Goal: Task Accomplishment & Management: Manage account settings

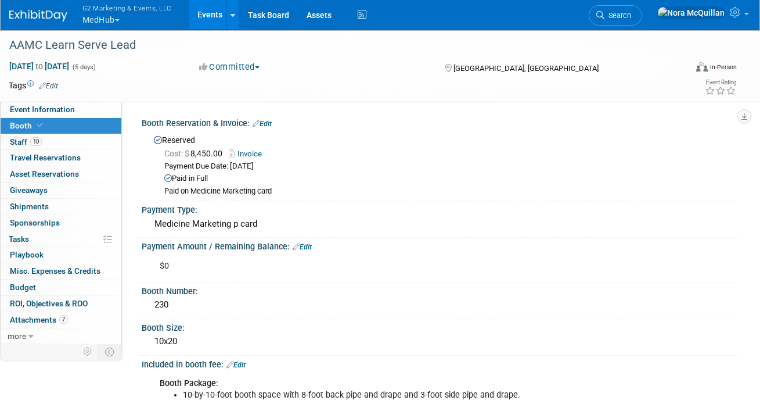
click at [98, 10] on span "G2 Marketing & Events, LLC" at bounding box center [126, 8] width 89 height 12
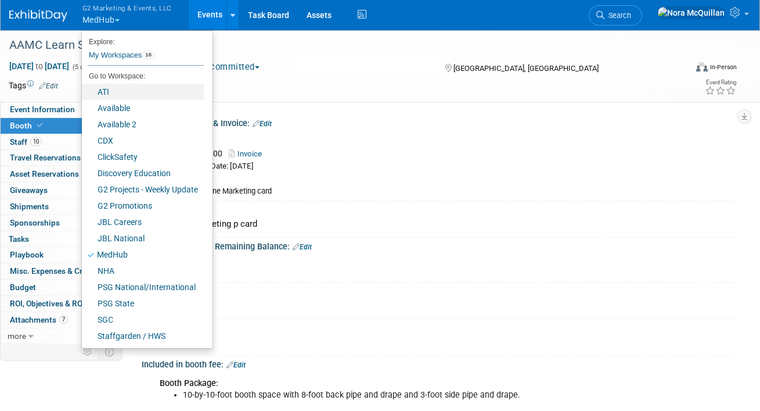
click at [106, 85] on link "ATI" at bounding box center [143, 92] width 122 height 16
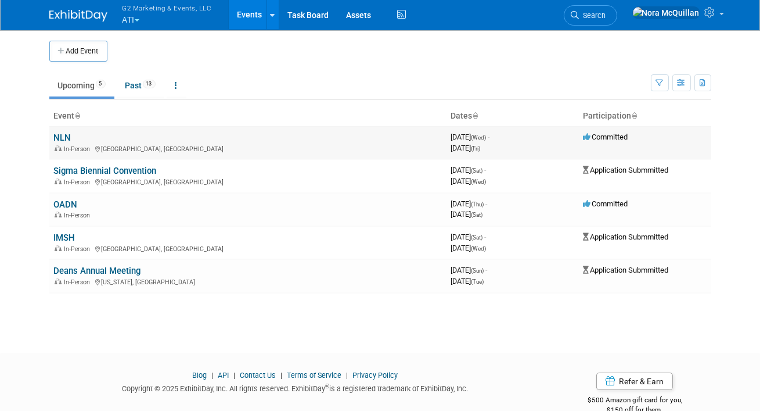
click at [62, 139] on link "NLN" at bounding box center [62, 137] width 17 height 10
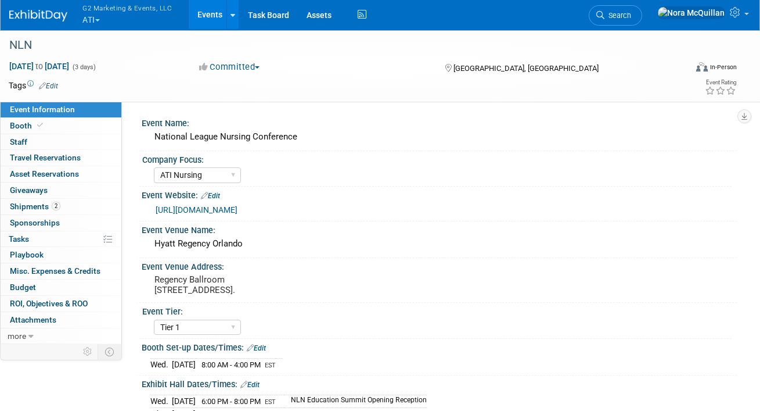
select select "ATI Nursing"
select select "Tier 1"
click at [85, 128] on link "Booth" at bounding box center [61, 126] width 121 height 16
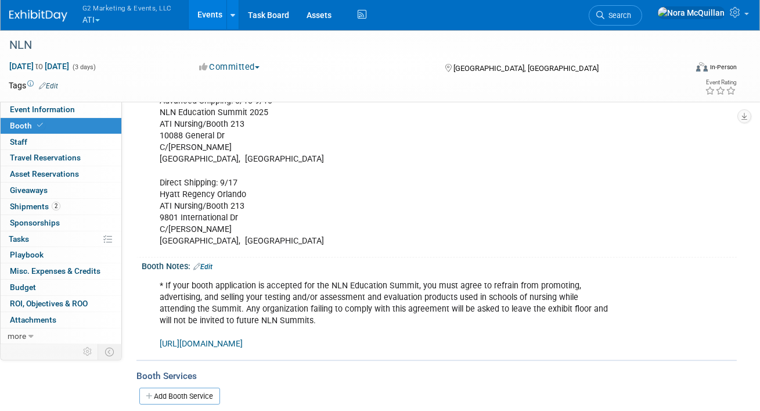
scroll to position [299, 0]
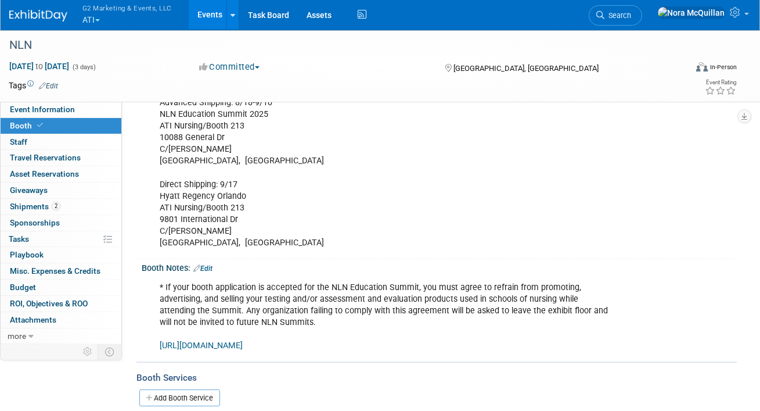
click at [224, 346] on link "https://www.freemanco.com/store/show/landing?referer=s&nav=02&showID=537224" at bounding box center [201, 345] width 83 height 10
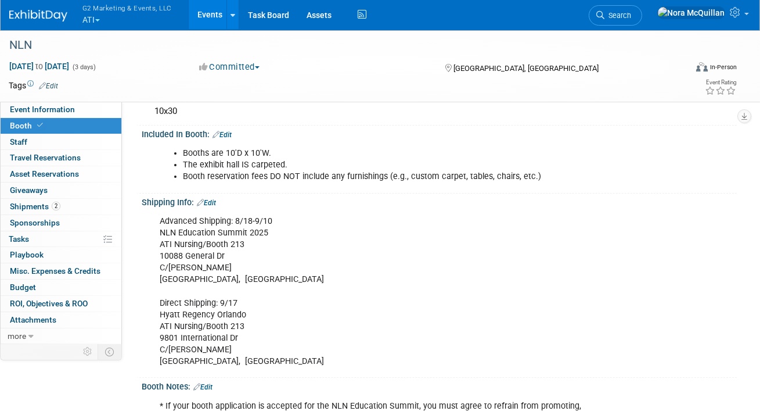
scroll to position [436, 0]
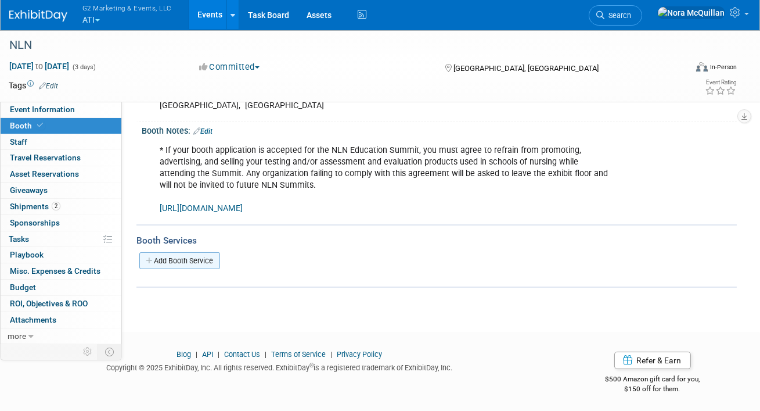
click at [186, 257] on link "Add Booth Service" at bounding box center [179, 260] width 81 height 17
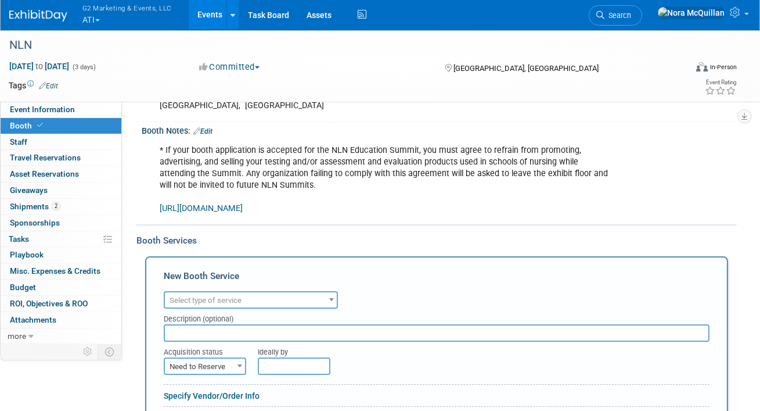
scroll to position [0, 0]
click at [218, 301] on span "Select type of service" at bounding box center [206, 300] width 72 height 9
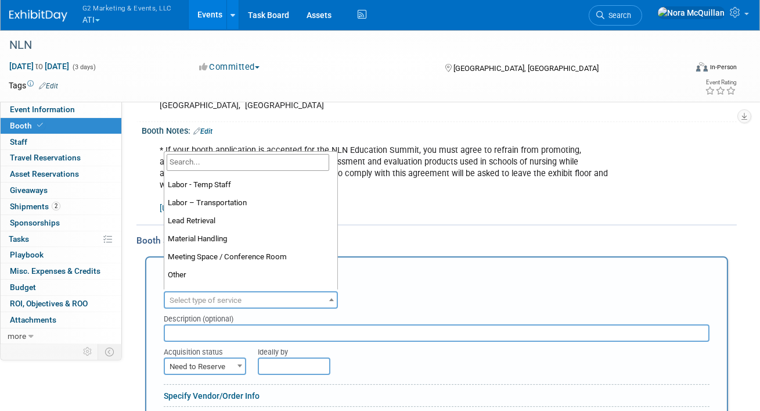
scroll to position [213, 0]
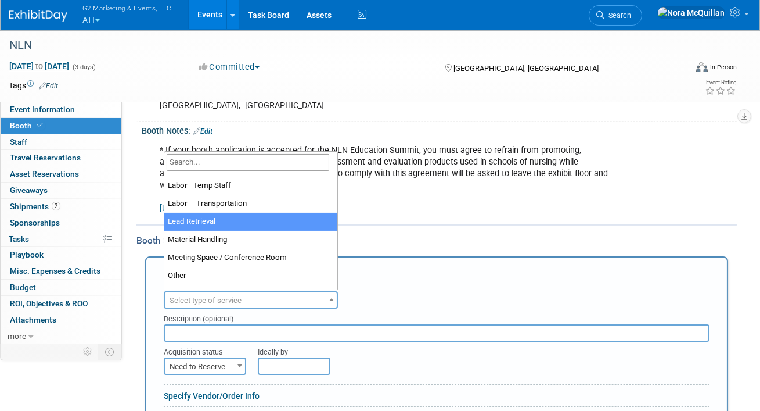
select select "7"
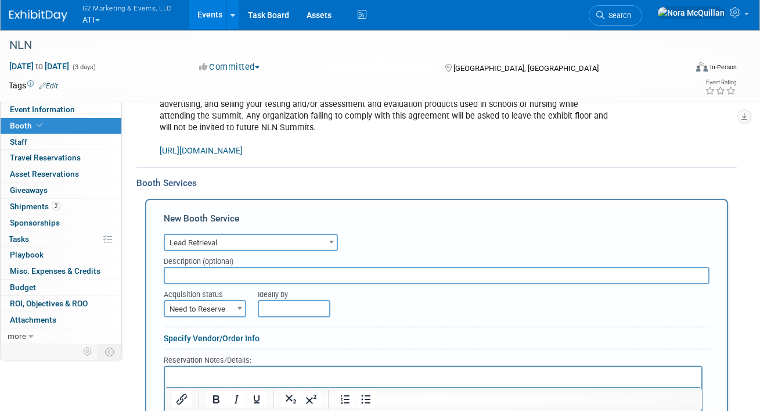
scroll to position [494, 0]
click at [226, 310] on span "Need to Reserve" at bounding box center [205, 309] width 80 height 16
select select "2"
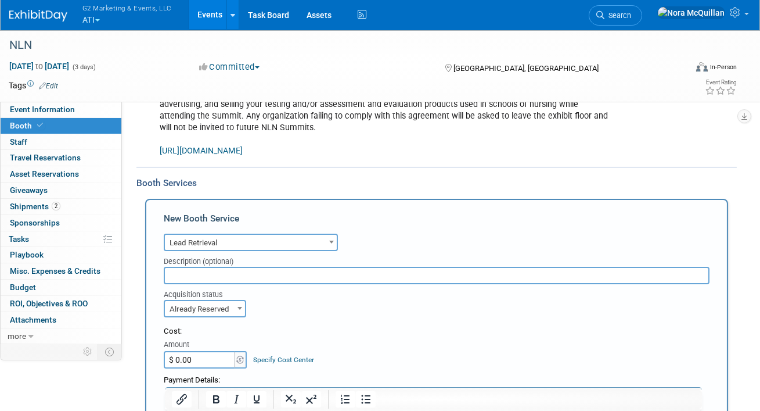
click at [193, 358] on input "$ 0.00" at bounding box center [200, 359] width 73 height 17
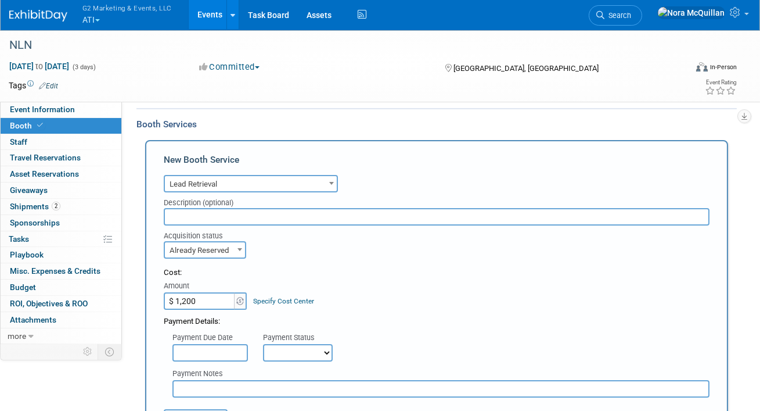
scroll to position [568, 0]
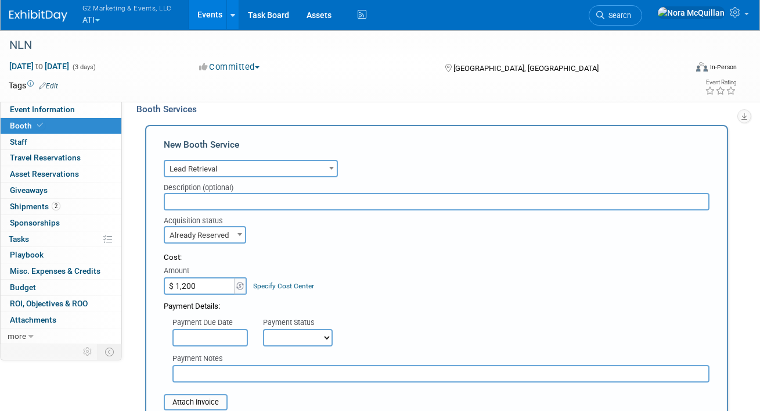
type input "$ 1,200.00"
click at [276, 333] on select "Not Paid Yet Partially Paid Paid in Full" at bounding box center [298, 337] width 70 height 17
select select "1"
click at [263, 329] on select "Not Paid Yet Partially Paid Paid in Full" at bounding box center [298, 337] width 70 height 17
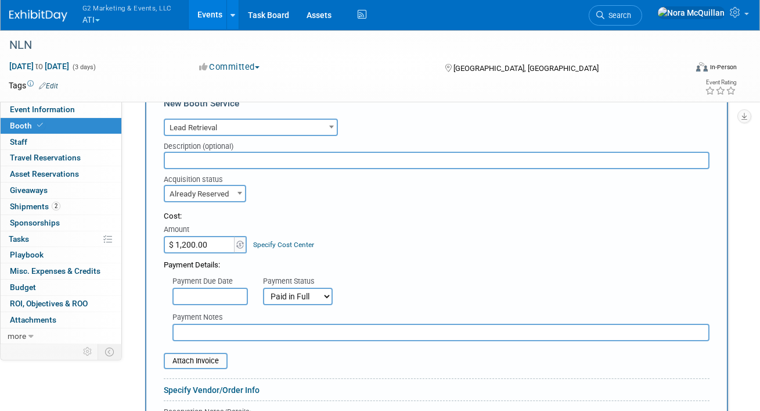
scroll to position [608, 0]
click at [214, 358] on input "file" at bounding box center [157, 361] width 138 height 14
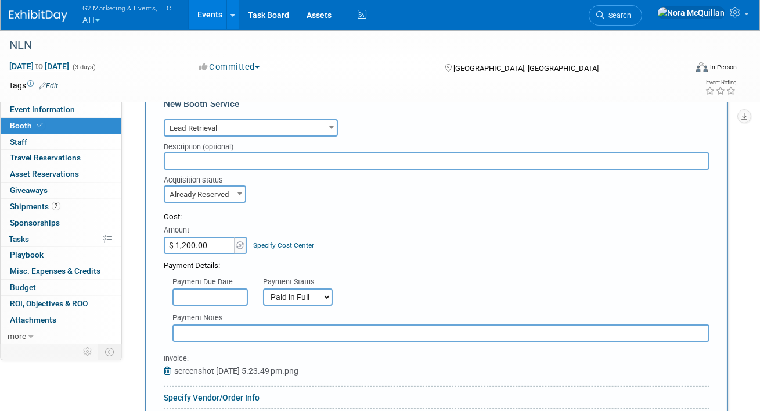
click at [240, 164] on input "text" at bounding box center [437, 160] width 546 height 17
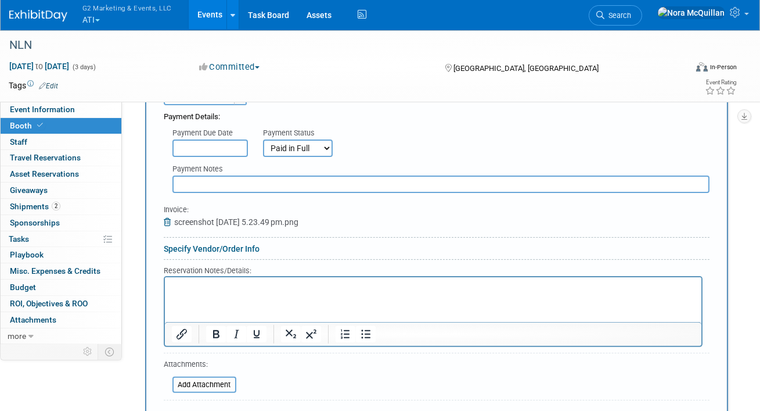
scroll to position [756, 0]
type input "Lead Capture"
click at [200, 247] on link "Specify Vendor/Order Info" at bounding box center [212, 249] width 96 height 9
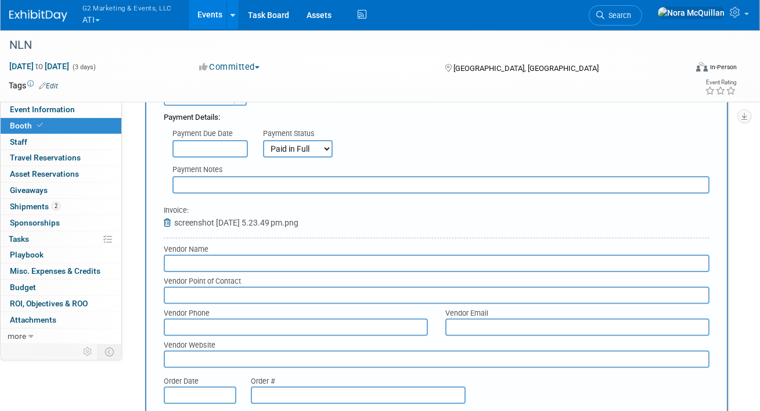
click at [195, 260] on input "text" at bounding box center [437, 262] width 546 height 17
type input "MTS"
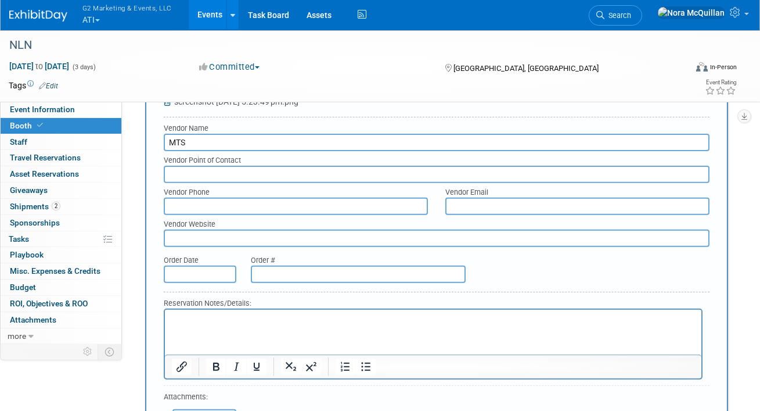
scroll to position [877, 0]
click at [188, 321] on p "Rich Text Area. Press ALT-0 for help." at bounding box center [432, 319] width 523 height 11
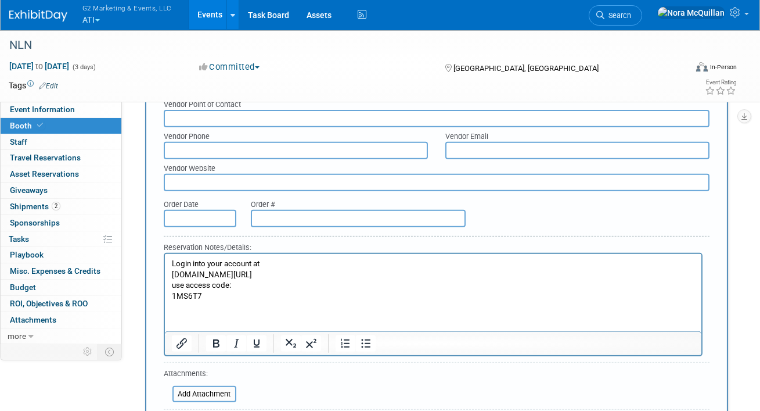
scroll to position [961, 0]
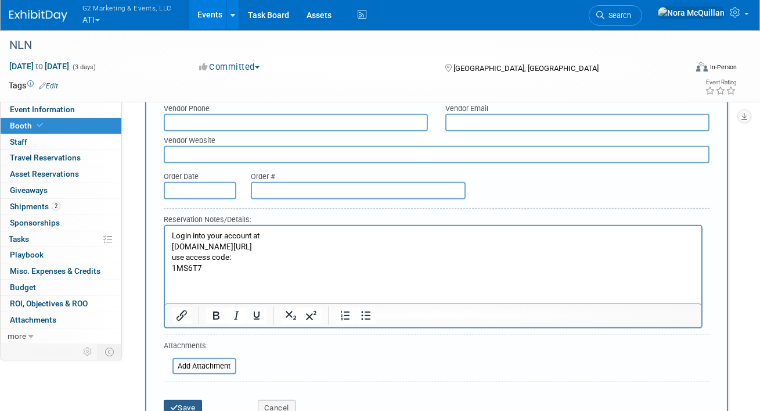
click at [189, 401] on button "Save" at bounding box center [183, 408] width 38 height 16
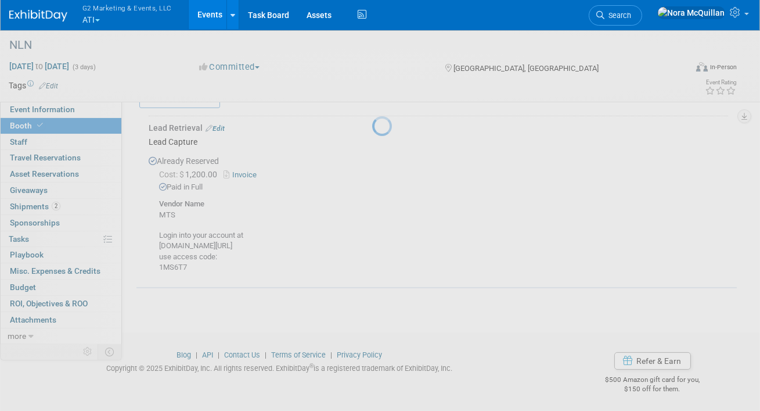
scroll to position [588, 0]
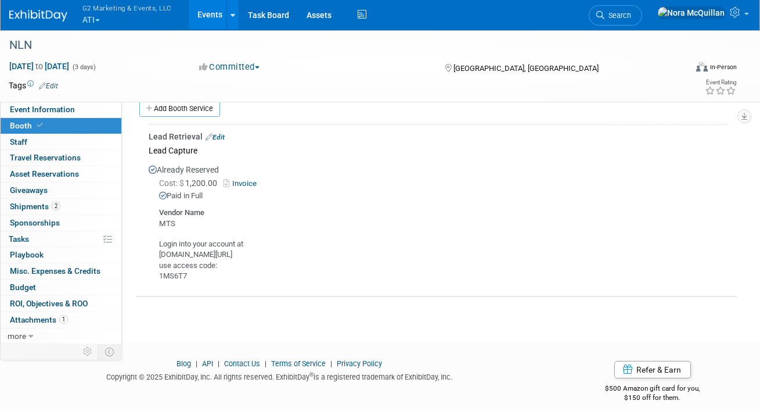
click at [221, 137] on link "Edit" at bounding box center [215, 137] width 19 height 8
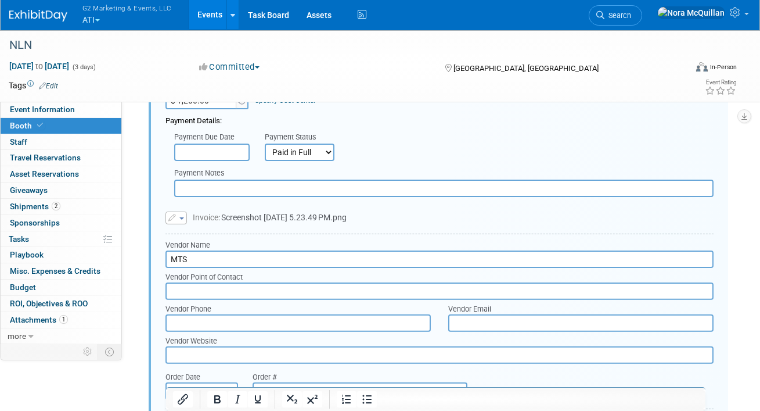
scroll to position [894, 0]
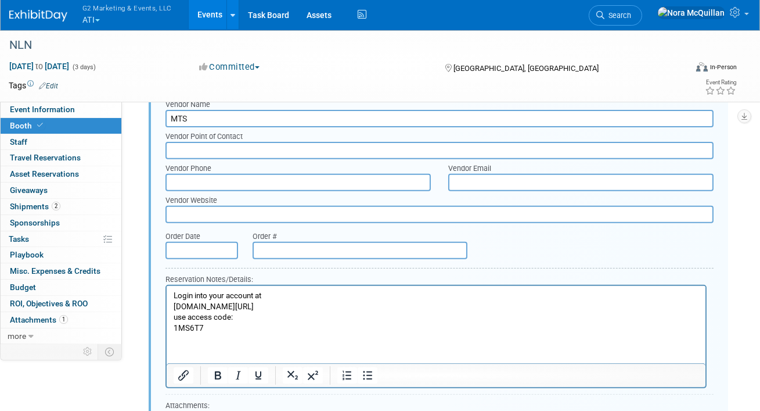
click at [185, 327] on p "Login into your account at mtsorder.com/Login use access code: 1MS6T7" at bounding box center [436, 312] width 526 height 44
copy p "1MS6T7"
click at [206, 149] on input "text" at bounding box center [440, 150] width 548 height 17
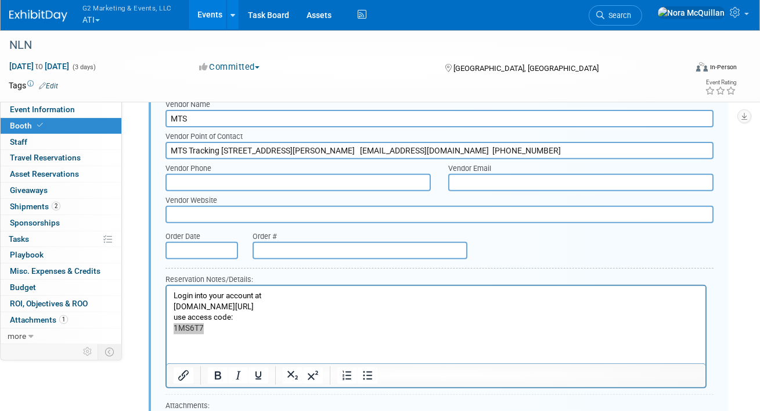
drag, startPoint x: 335, startPoint y: 151, endPoint x: 437, endPoint y: 148, distance: 101.7
click at [437, 148] on input "MTS Tracking 960 Martin Dr. Elgin, IL. 60120 jimmartin@mtstracking.com (847) 45…" at bounding box center [440, 150] width 548 height 17
type input "MTS Tracking 960 Martin Dr. Elgin, IL. 60120 (847) 450-8188"
click at [480, 182] on input "text" at bounding box center [580, 182] width 265 height 17
paste input "[PERSON_NAME][EMAIL_ADDRESS][DOMAIN_NAME]"
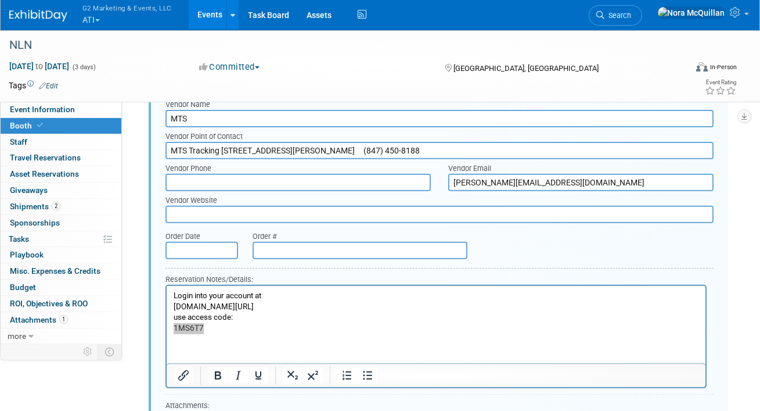
type input "[PERSON_NAME][EMAIL_ADDRESS][DOMAIN_NAME]"
drag, startPoint x: 398, startPoint y: 149, endPoint x: 341, endPoint y: 150, distance: 56.9
click at [340, 150] on input "MTS Tracking 960 Martin Dr. Elgin, IL. 60120 (847) 450-8188" at bounding box center [440, 150] width 548 height 17
type input "MTS Tracking 960 Martin Dr. Elgin, IL. 60120"
click at [206, 181] on input "text" at bounding box center [298, 182] width 265 height 17
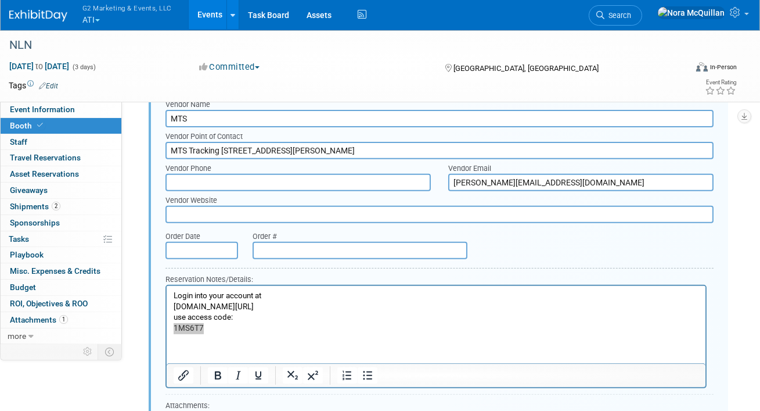
paste input "[PHONE_NUMBER]"
type input "[PHONE_NUMBER]"
drag, startPoint x: 222, startPoint y: 149, endPoint x: 345, endPoint y: 145, distance: 122.7
click at [344, 145] on input "MTS Tracking 960 Martin Dr. Elgin, IL. 60120" at bounding box center [440, 150] width 548 height 17
type input "MTS Tracking"
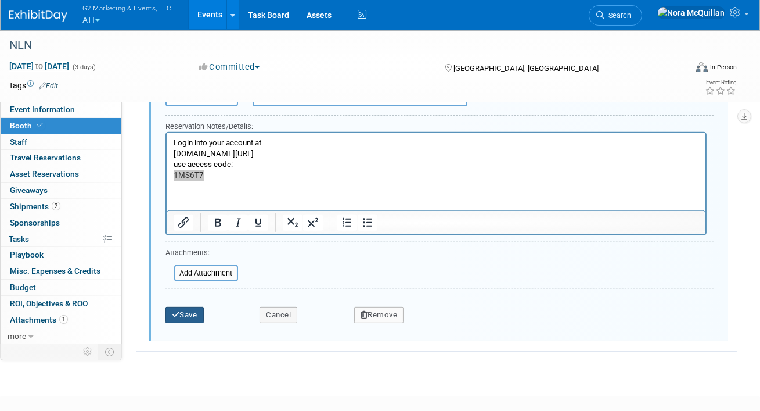
click at [185, 310] on button "Save" at bounding box center [185, 315] width 38 height 16
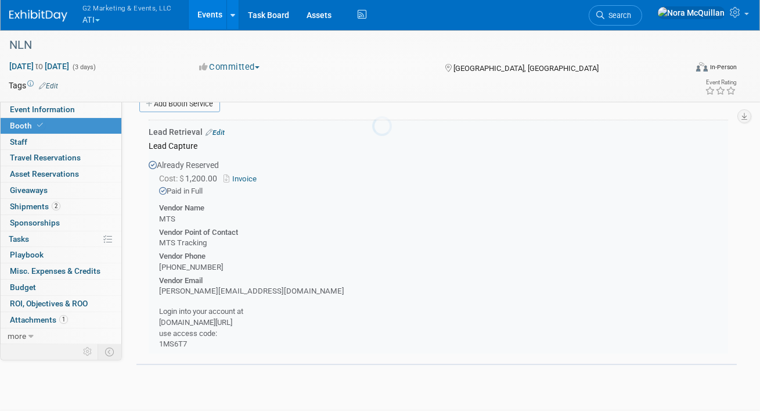
scroll to position [579, 0]
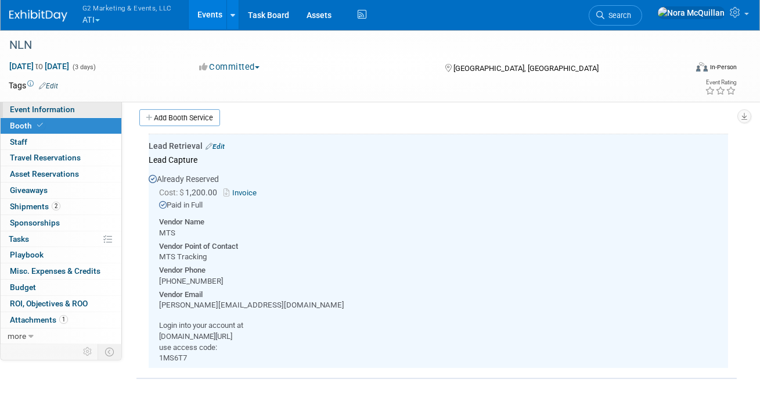
click at [45, 109] on span "Event Information" at bounding box center [42, 109] width 65 height 9
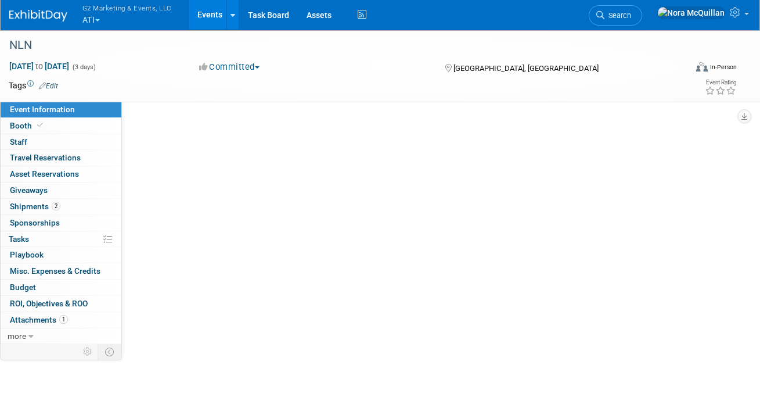
scroll to position [0, 0]
select select "ATI Nursing"
select select "Tier 1"
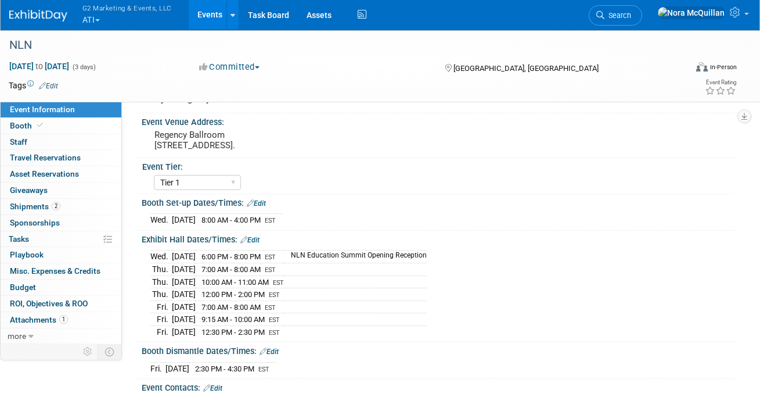
scroll to position [141, 0]
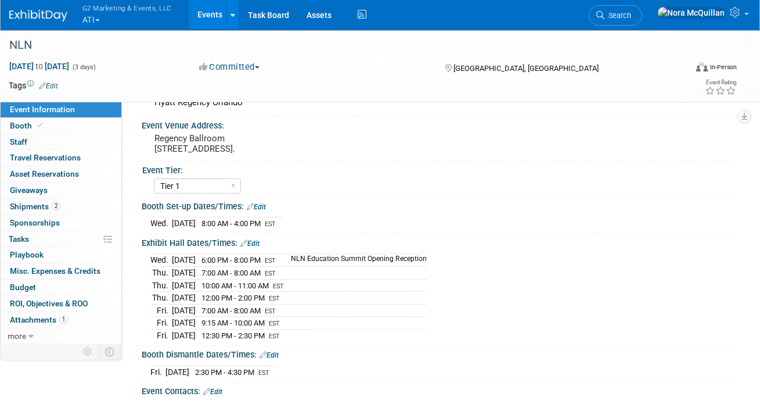
click at [99, 13] on span "G2 Marketing & Events, LLC" at bounding box center [126, 8] width 89 height 12
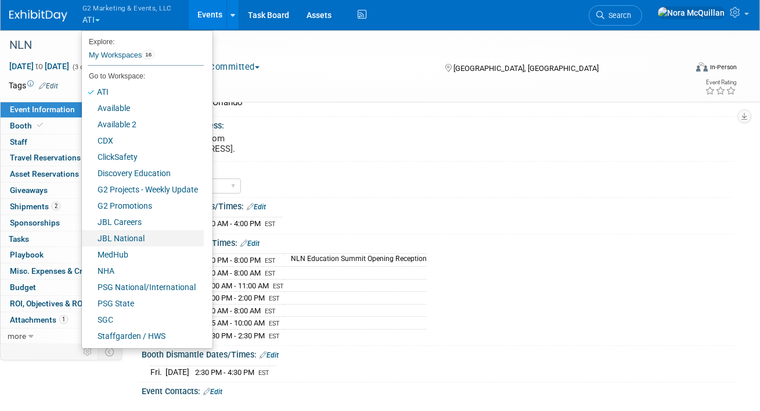
click at [105, 239] on link "JBL National" at bounding box center [143, 238] width 122 height 16
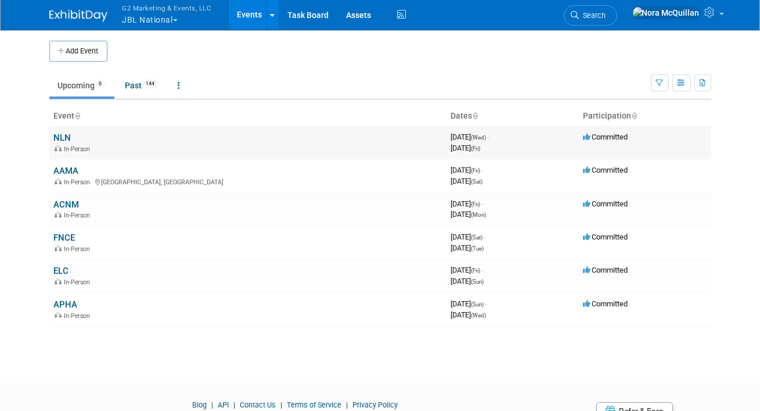
click at [67, 138] on link "NLN" at bounding box center [62, 137] width 17 height 10
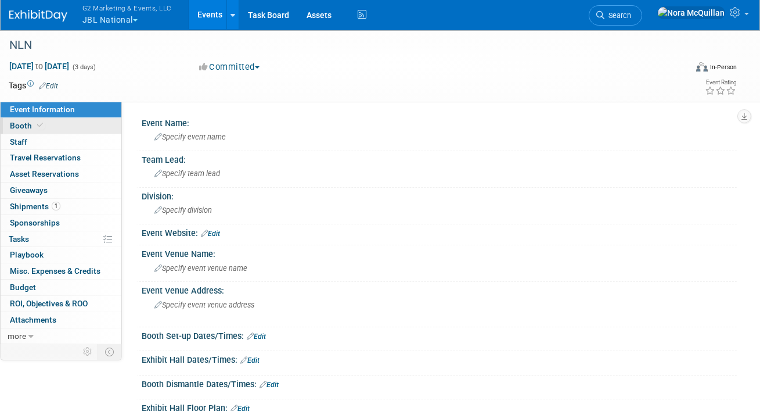
click at [40, 124] on icon at bounding box center [40, 125] width 6 height 6
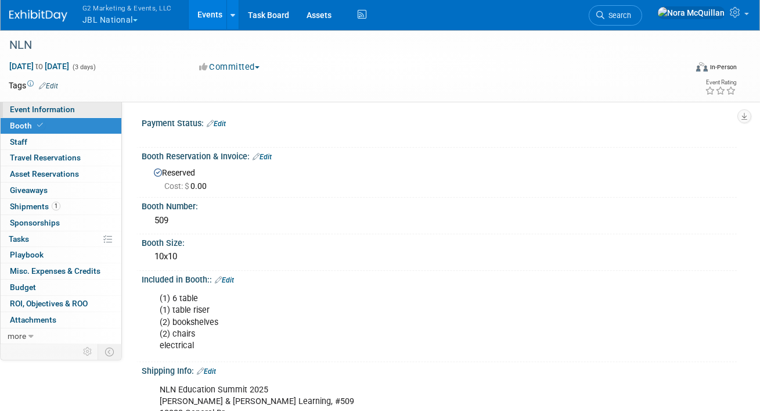
click at [37, 109] on span "Event Information" at bounding box center [42, 109] width 65 height 9
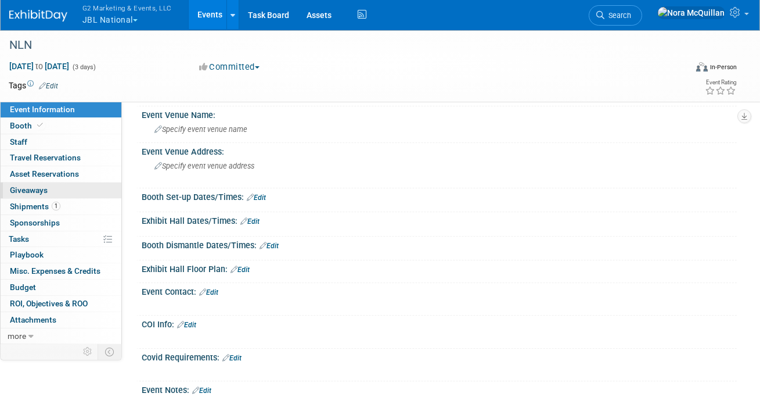
scroll to position [204, 0]
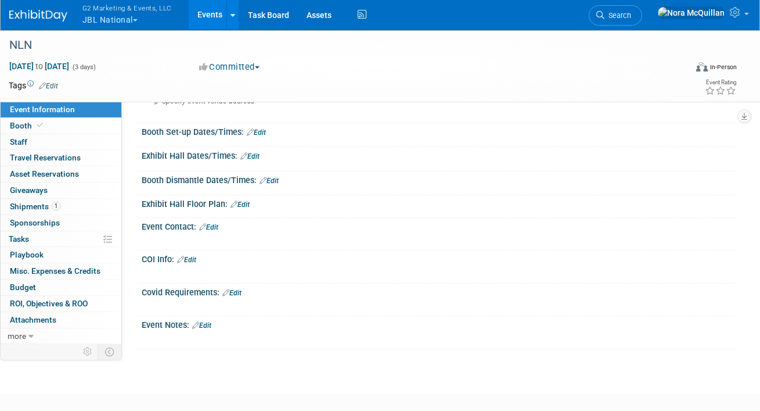
click at [114, 23] on button "G2 Marketing & Events, LLC JBL National" at bounding box center [133, 15] width 105 height 30
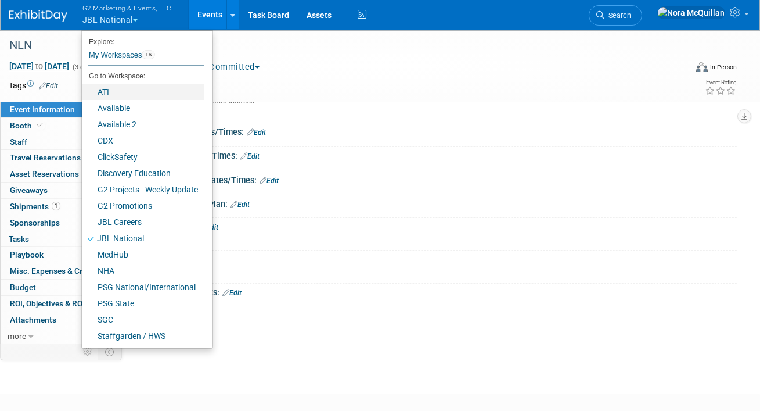
click at [119, 91] on link "ATI" at bounding box center [143, 92] width 122 height 16
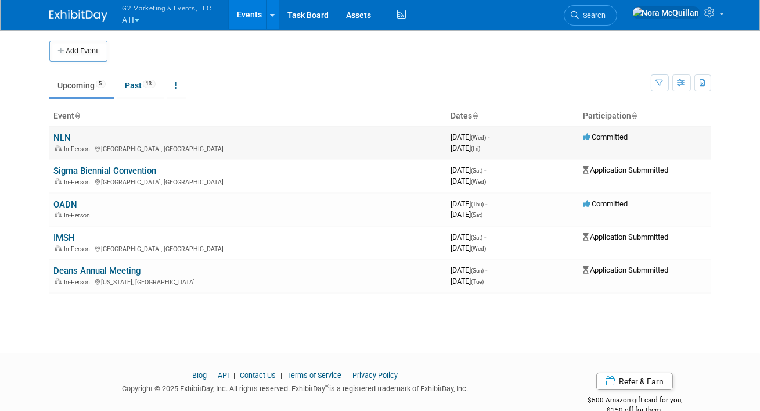
click at [60, 138] on link "NLN" at bounding box center [62, 137] width 17 height 10
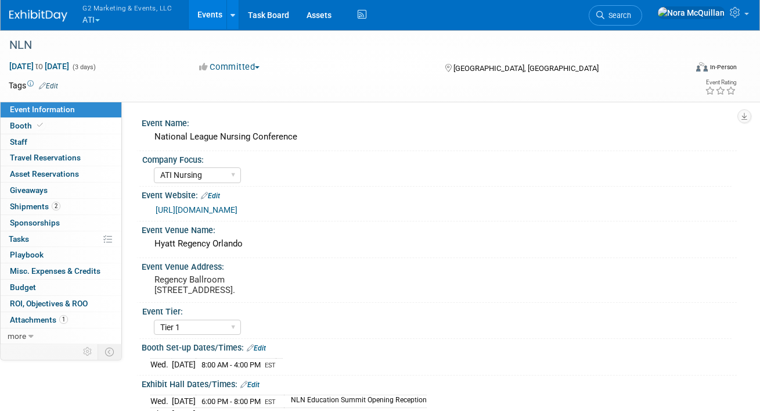
select select "ATI Nursing"
select select "Tier 1"
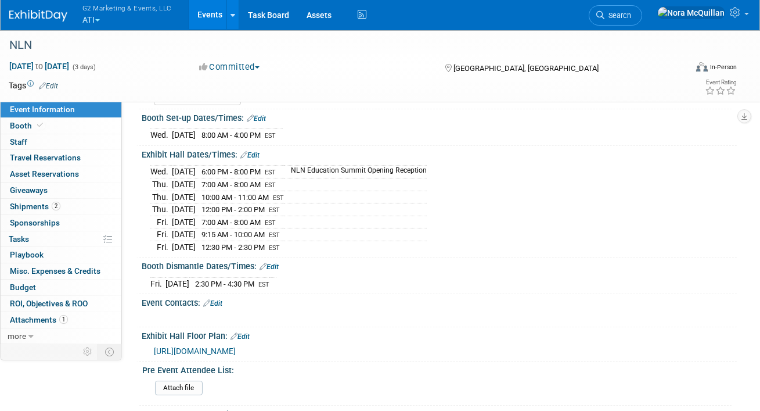
scroll to position [230, 0]
click at [179, 355] on span "[URL][DOMAIN_NAME]" at bounding box center [195, 350] width 82 height 9
click at [42, 125] on span at bounding box center [40, 125] width 10 height 9
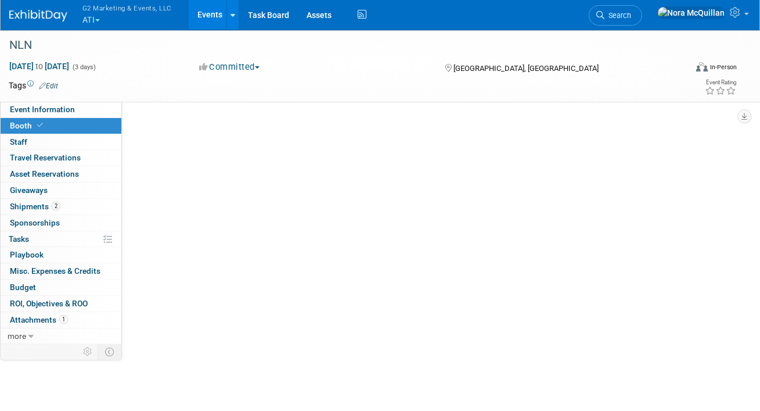
scroll to position [0, 0]
